Goal: Transaction & Acquisition: Book appointment/travel/reservation

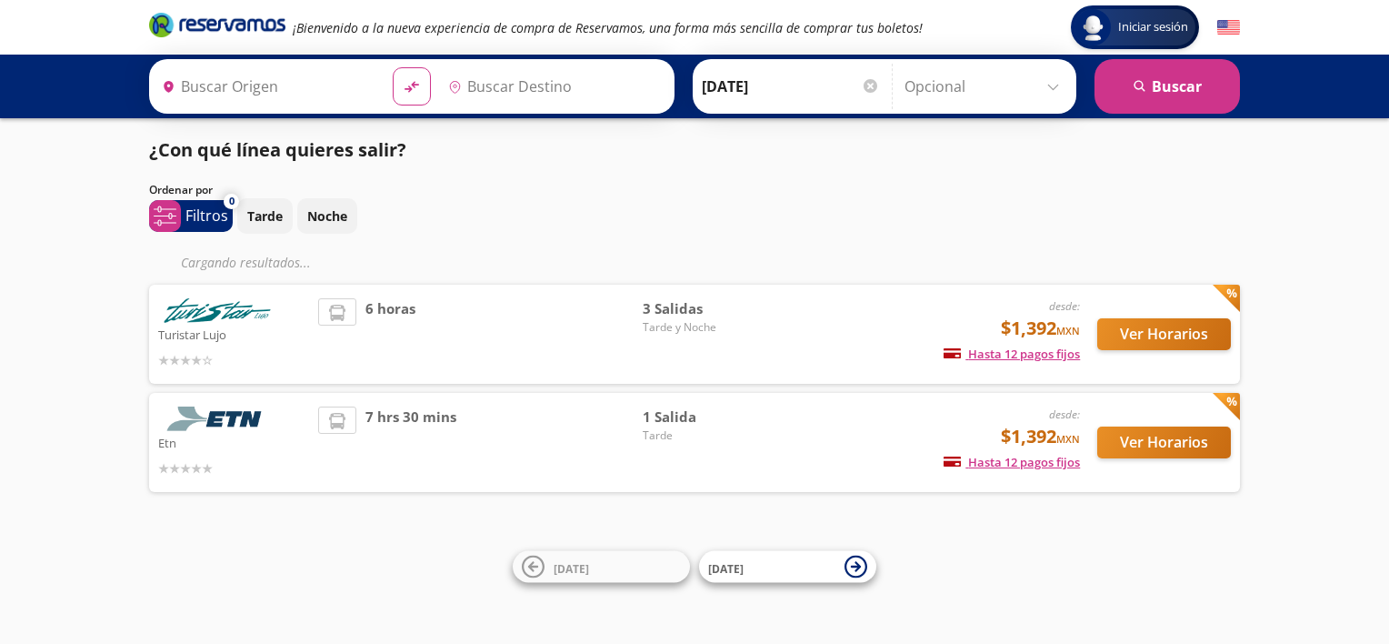
type input "Central Terrestre Potosina, [GEOGRAPHIC_DATA][PERSON_NAME]"
type input "Central Autobuses Capu, [GEOGRAPHIC_DATA]"
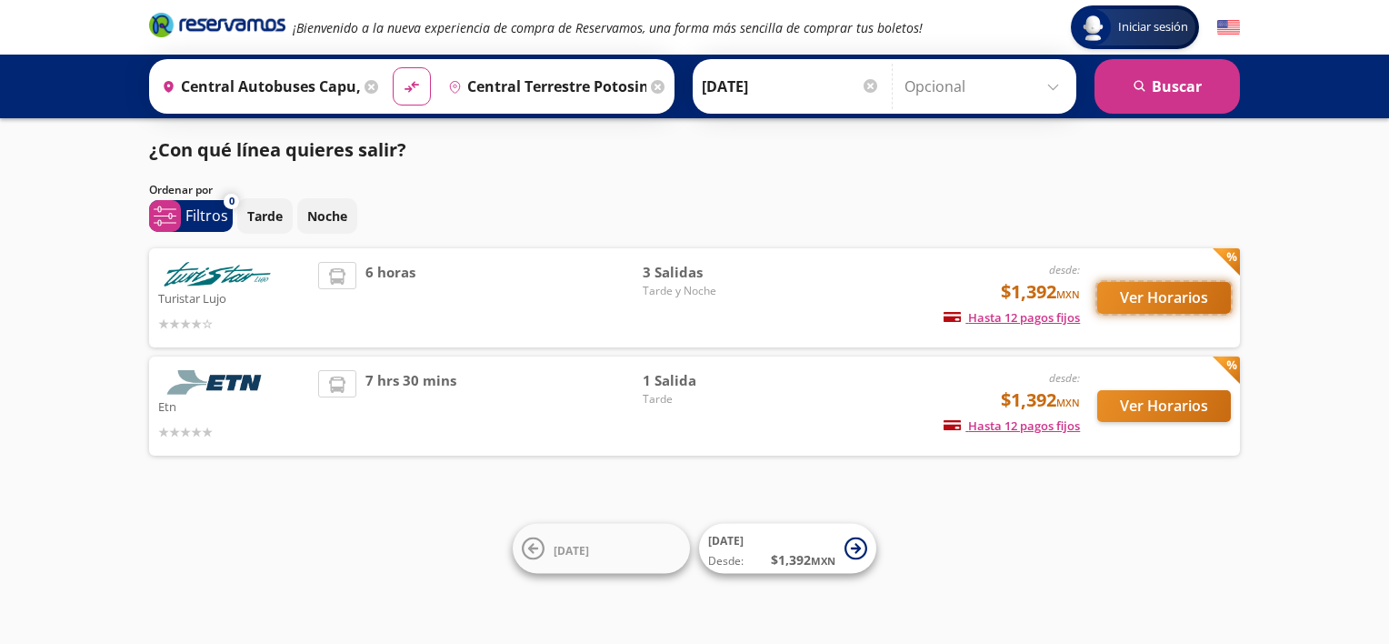
click at [1183, 299] on button "Ver Horarios" at bounding box center [1164, 298] width 134 height 32
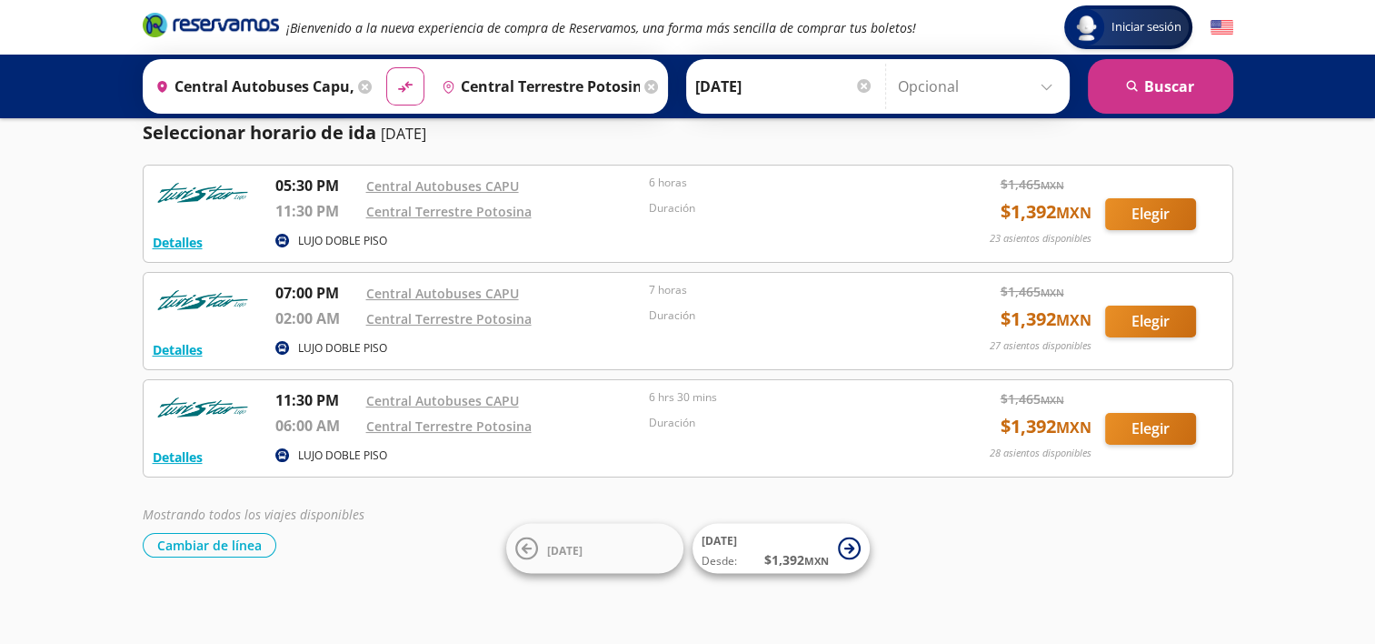
scroll to position [55, 0]
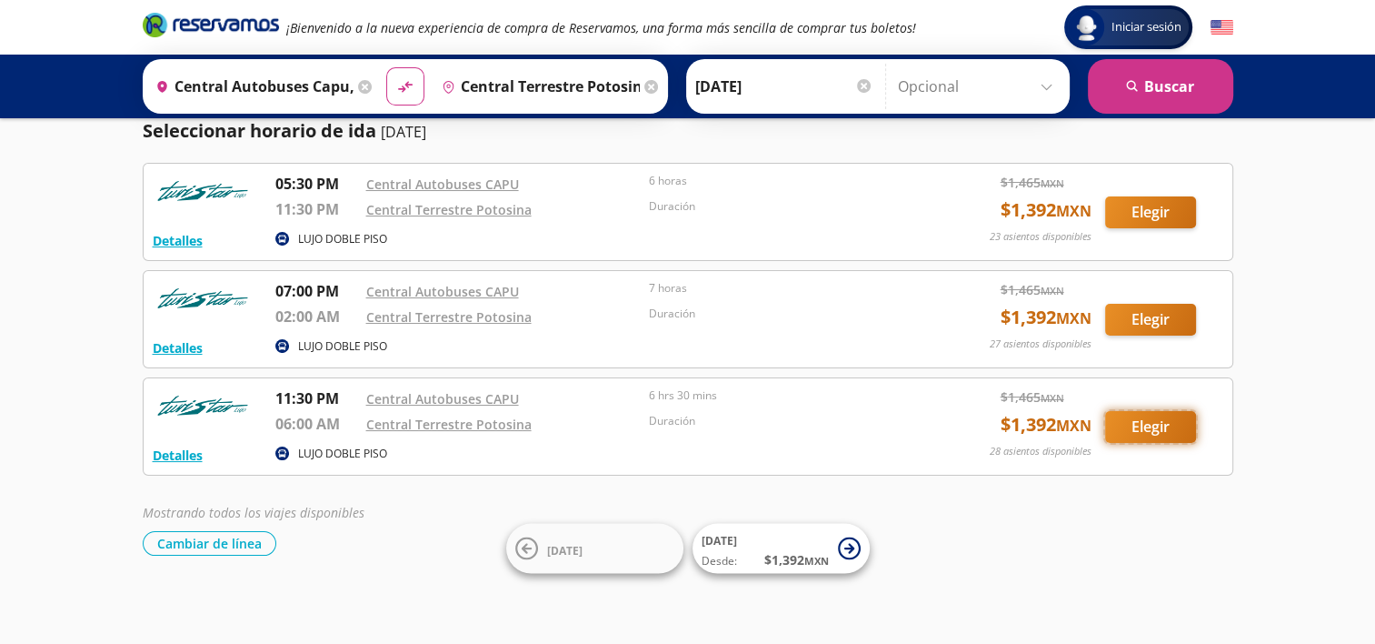
click at [1168, 425] on button "Elegir" at bounding box center [1150, 427] width 91 height 32
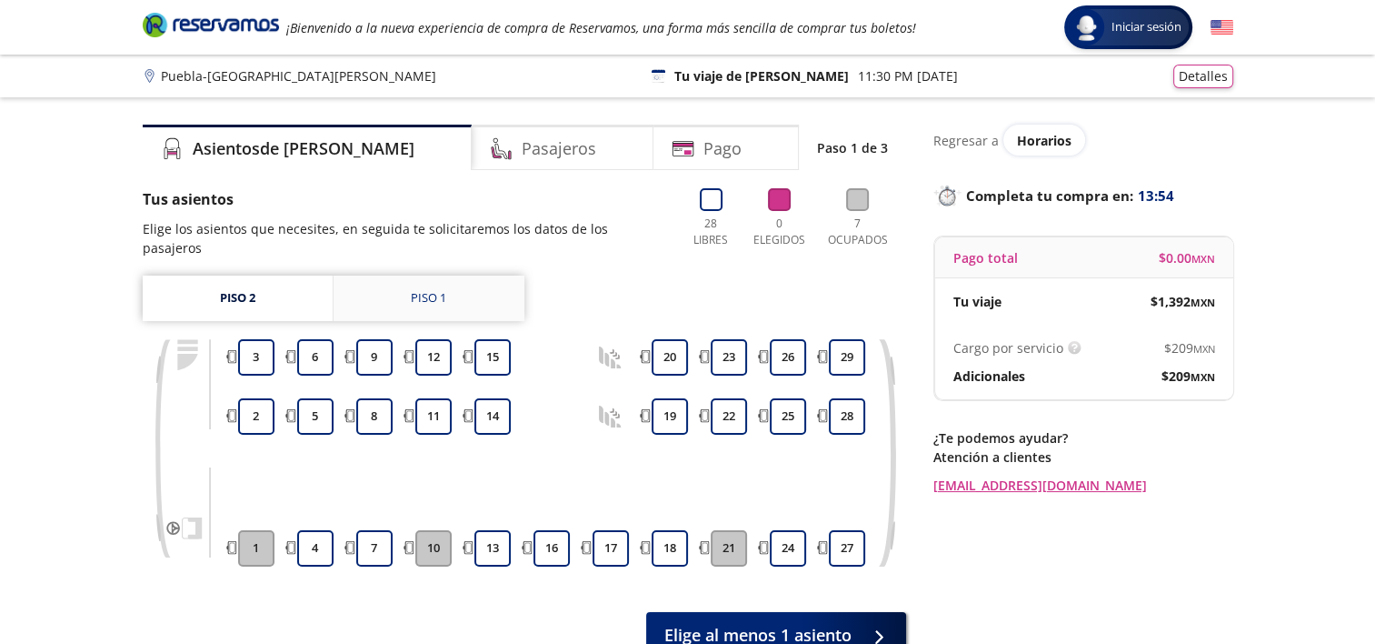
click at [409, 285] on link "Piso 1" at bounding box center [429, 297] width 191 height 45
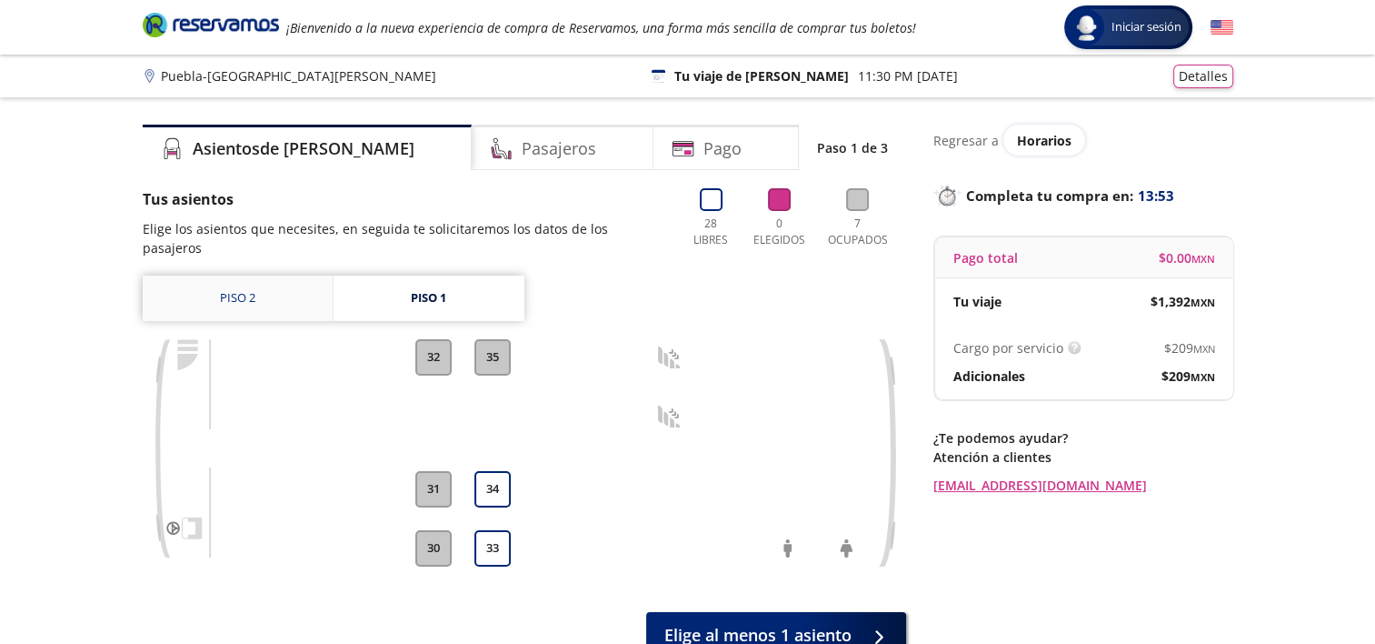
click at [276, 285] on link "Piso 2" at bounding box center [238, 297] width 190 height 45
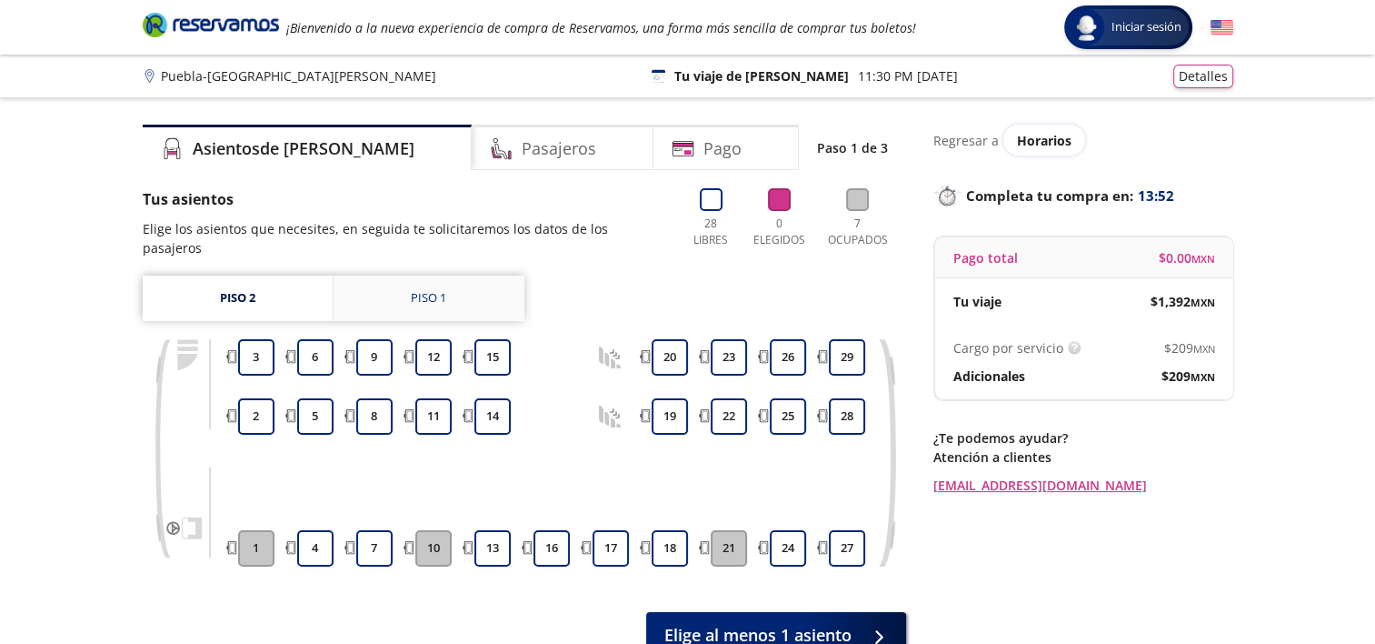
click at [445, 289] on div "Piso 1" at bounding box center [428, 298] width 35 height 18
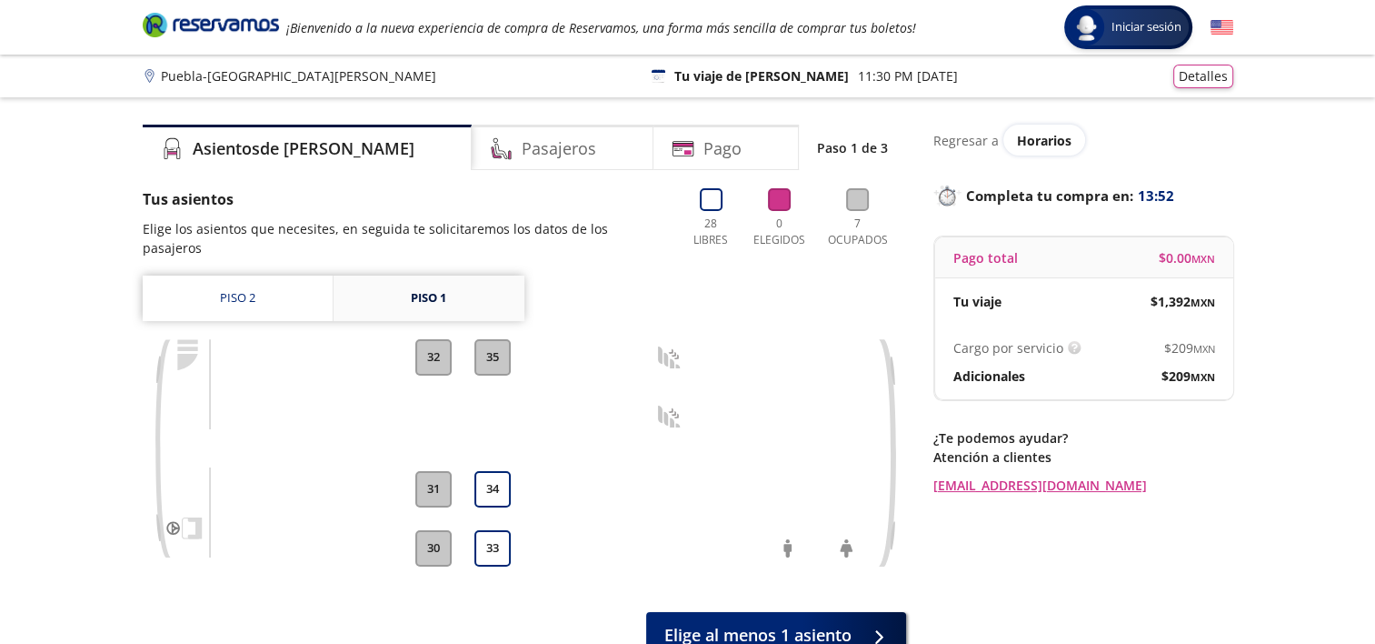
click at [445, 289] on div "Piso 1" at bounding box center [428, 298] width 35 height 18
click at [295, 285] on link "Piso 2" at bounding box center [238, 297] width 190 height 45
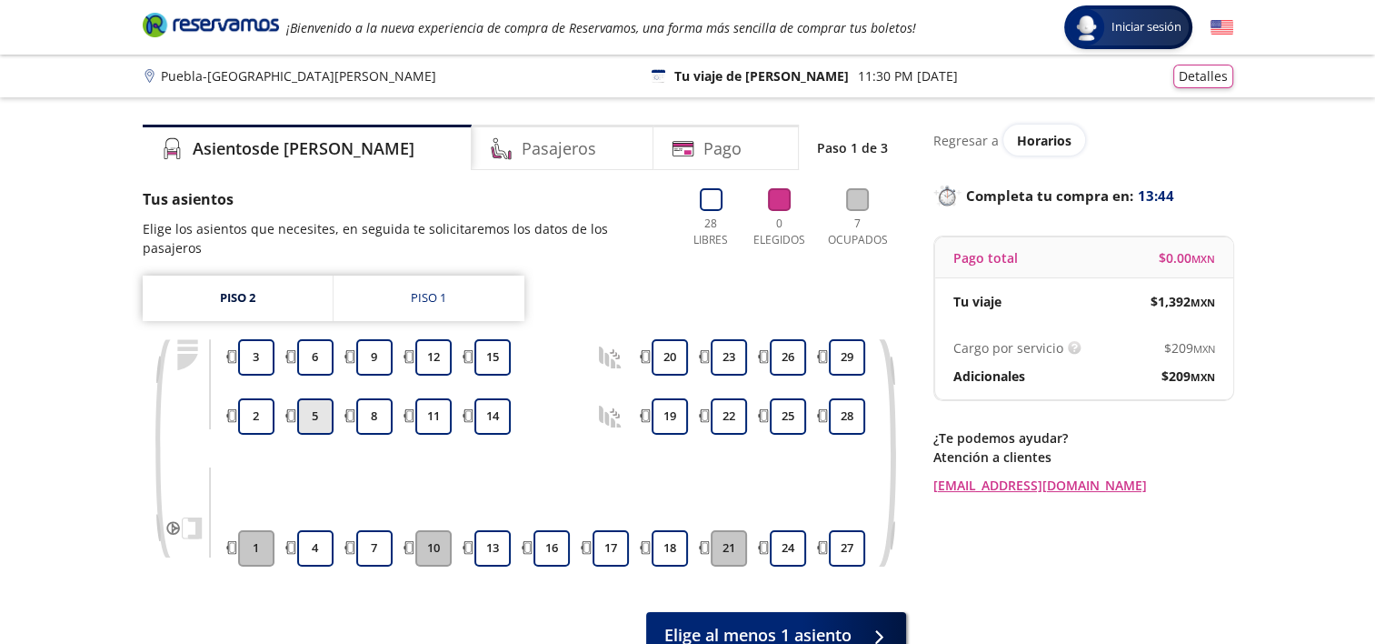
click at [322, 398] on button "5" at bounding box center [315, 416] width 36 height 36
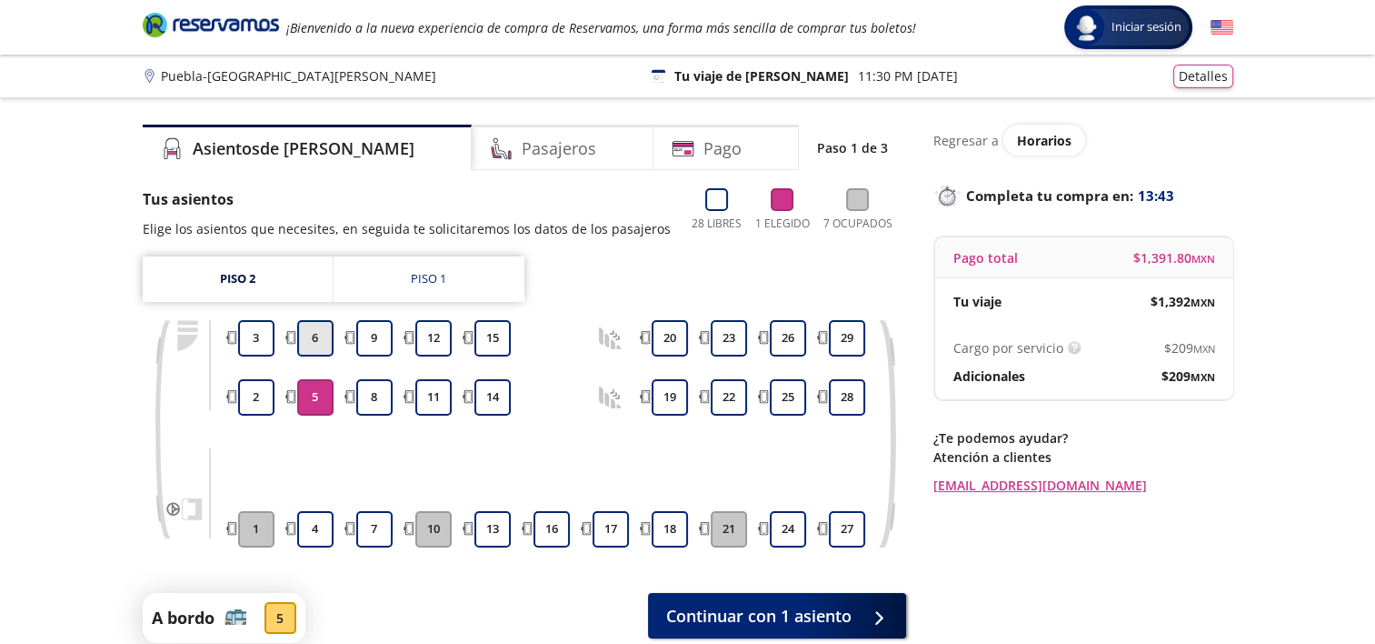
click at [324, 348] on button "6" at bounding box center [315, 338] width 36 height 36
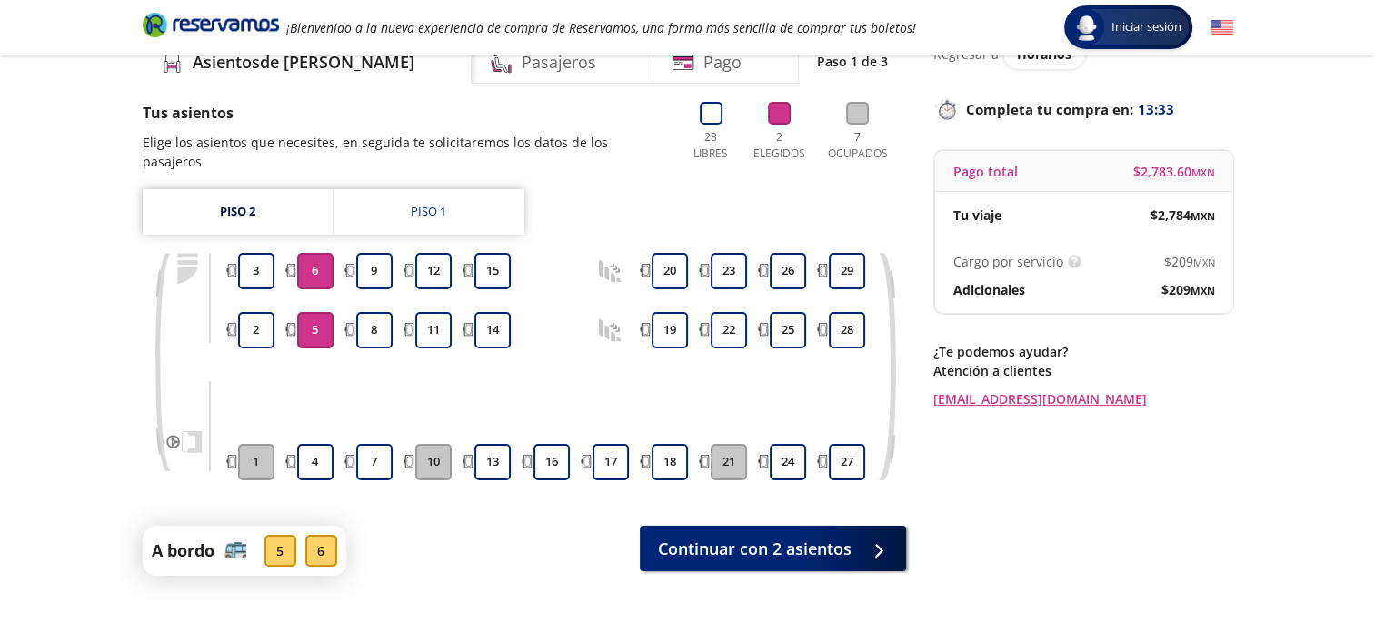
scroll to position [91, 0]
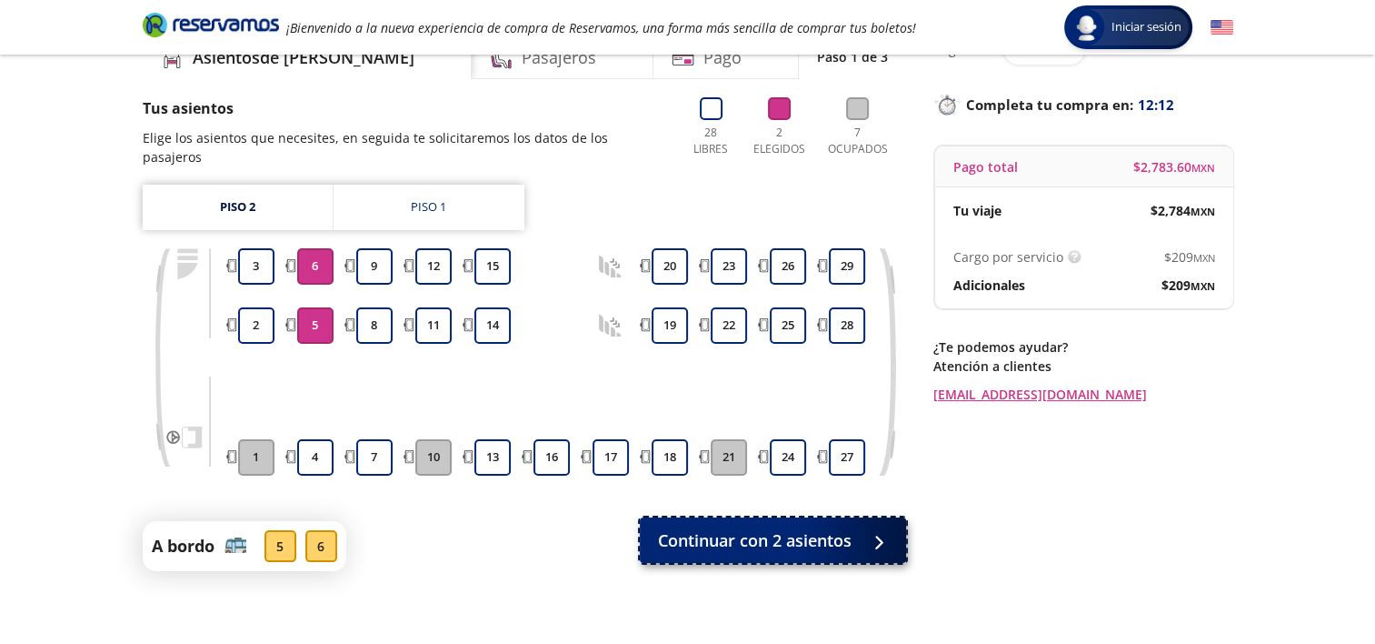
click at [836, 528] on span "Continuar con 2 asientos" at bounding box center [755, 540] width 194 height 25
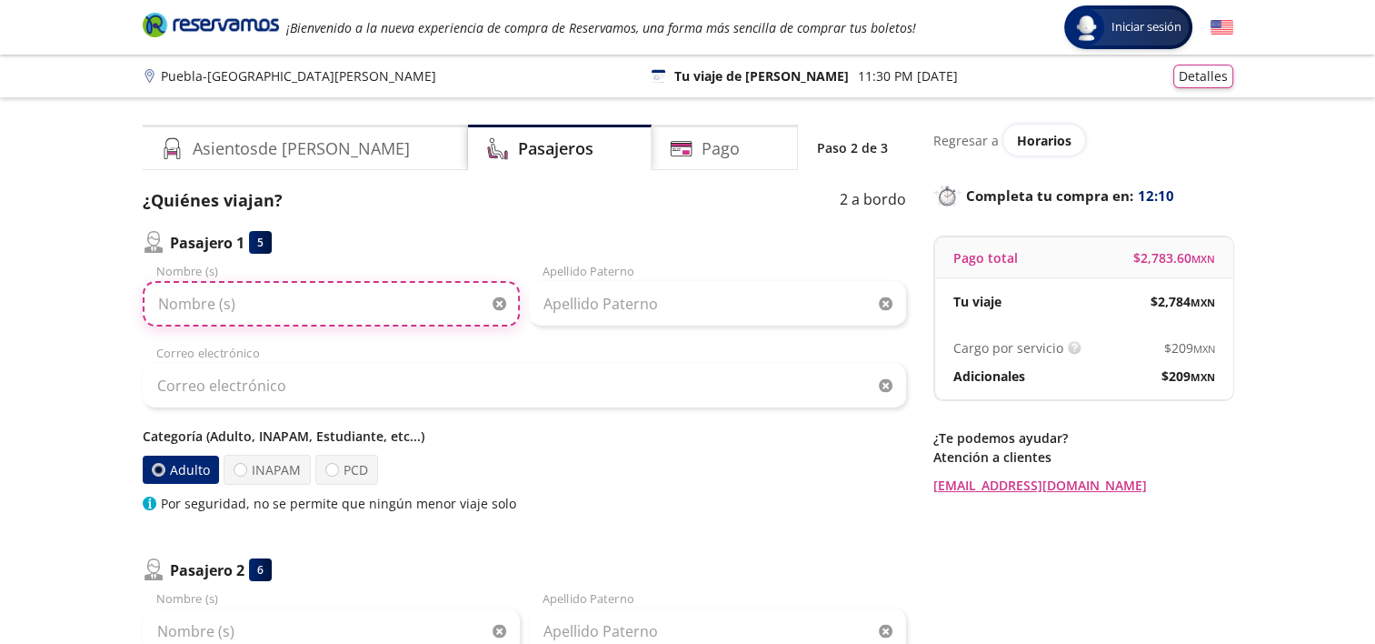
click at [235, 302] on input "Nombre (s)" at bounding box center [331, 303] width 377 height 45
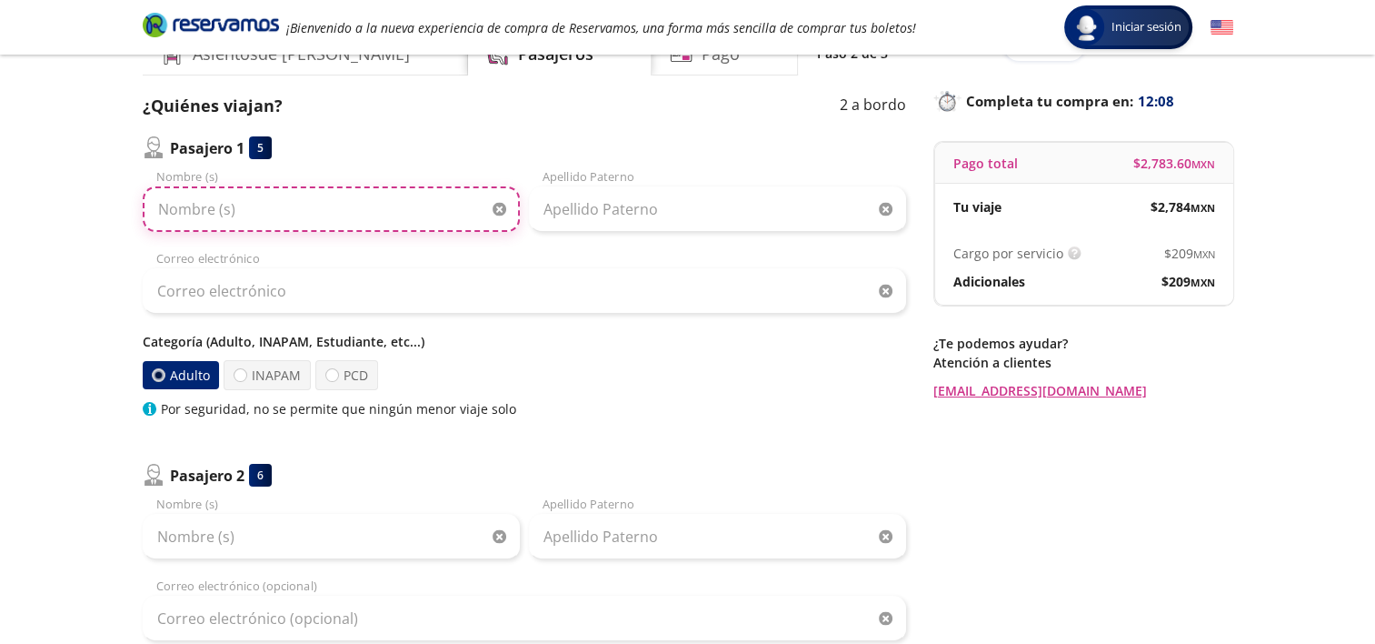
scroll to position [91, 0]
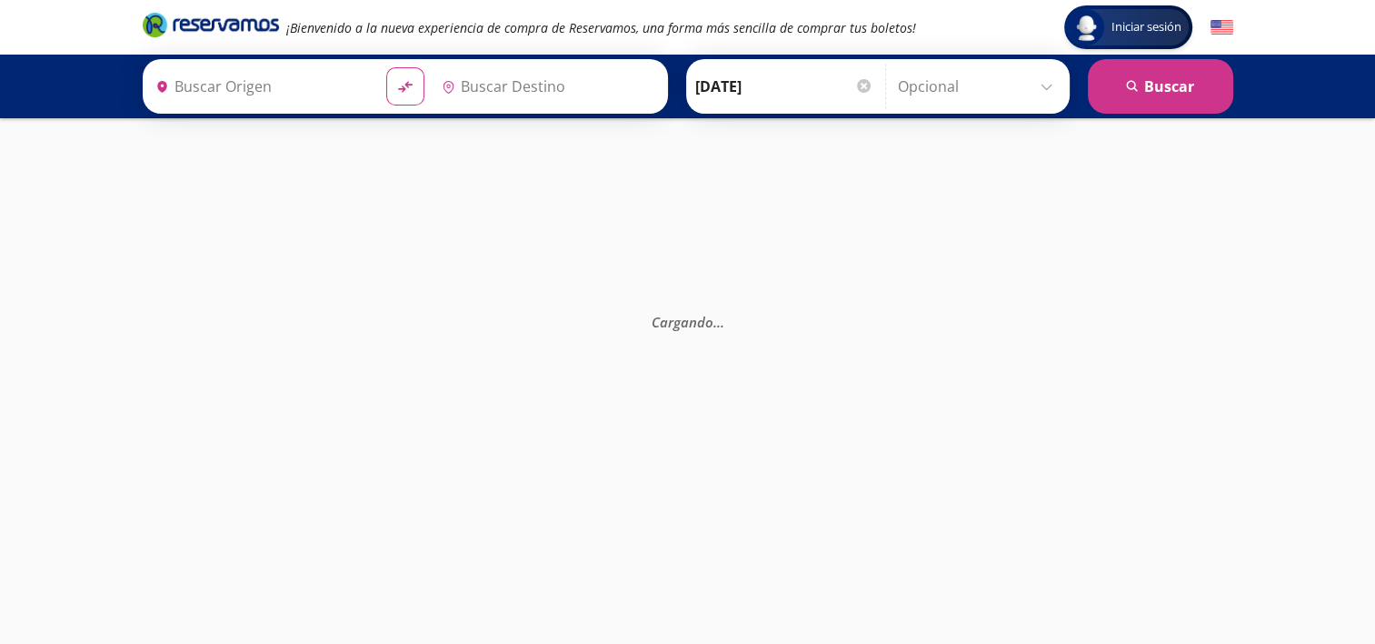
type input "Central Terrestre Potosina, [GEOGRAPHIC_DATA][PERSON_NAME]"
type input "Central Autobuses Capu, [GEOGRAPHIC_DATA]"
